Goal: Navigation & Orientation: Find specific page/section

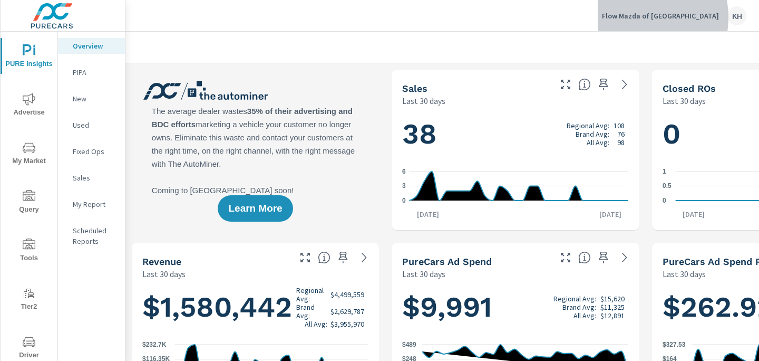
click at [651, 17] on p "Flow Mazda of [GEOGRAPHIC_DATA]" at bounding box center [660, 15] width 117 height 9
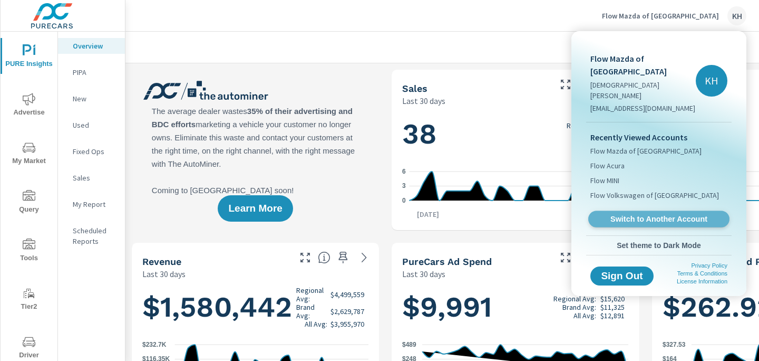
click at [644, 214] on span "Switch to Another Account" at bounding box center [658, 219] width 129 height 10
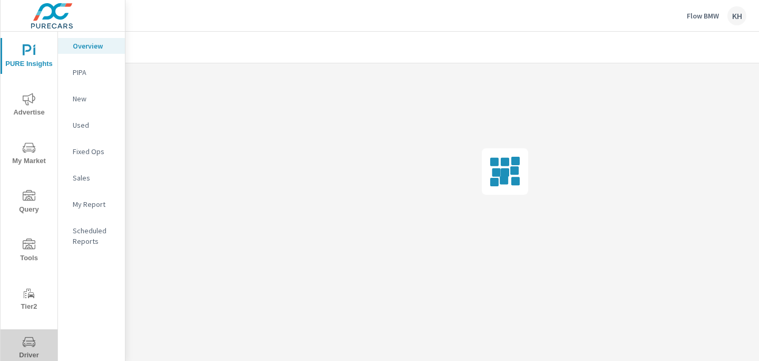
click at [29, 351] on span "Driver" at bounding box center [29, 348] width 51 height 26
